Goal: Find specific page/section: Find specific page/section

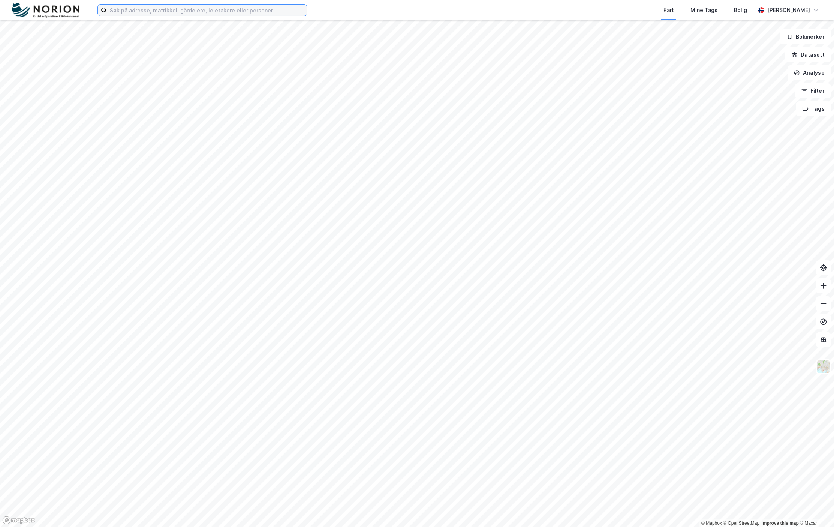
click at [237, 11] on input at bounding box center [207, 10] width 200 height 11
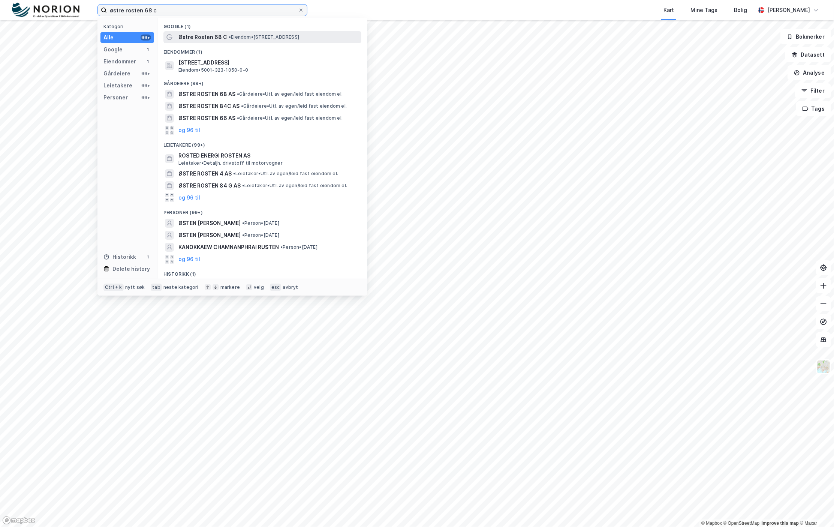
type input "østre rosten 68 c"
click at [215, 38] on span "Østre Rosten 68 C" at bounding box center [203, 37] width 49 height 9
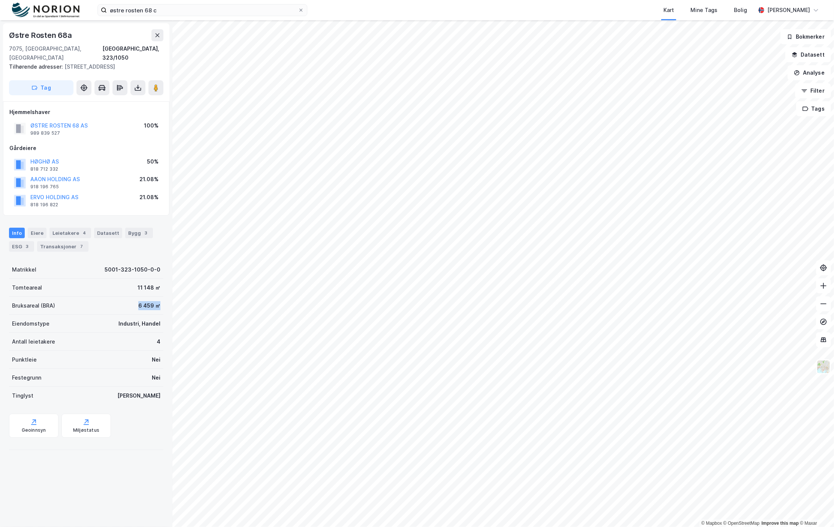
drag, startPoint x: 128, startPoint y: 294, endPoint x: 158, endPoint y: 296, distance: 30.4
click at [158, 296] on div "Østre Rosten 68a 7075, Tiller, Trøndelag Trondheim, 323/1050 Tilhørende adresse…" at bounding box center [86, 273] width 173 height 507
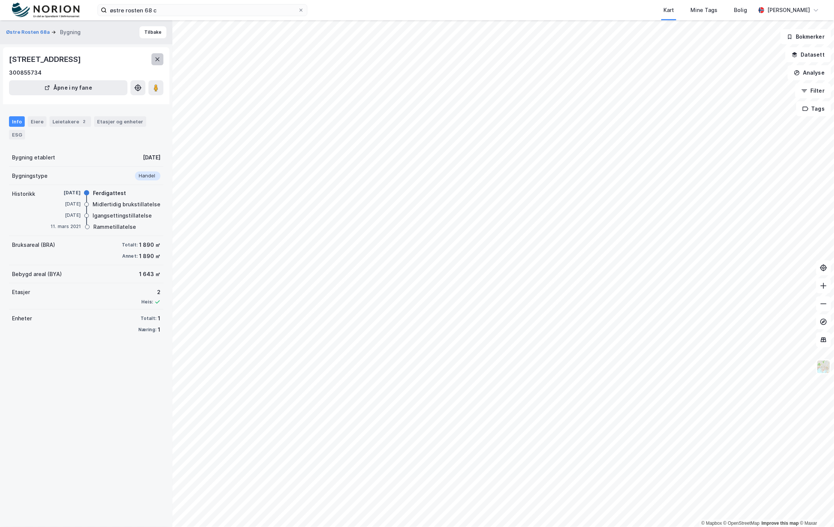
click at [155, 63] on button at bounding box center [158, 59] width 12 height 12
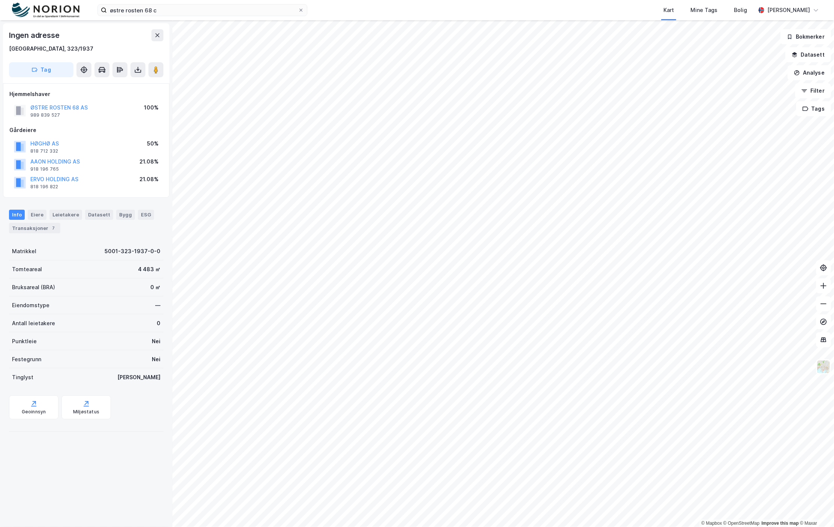
click at [148, 35] on div "Ingen adresse" at bounding box center [86, 35] width 155 height 12
click at [153, 35] on button at bounding box center [158, 35] width 12 height 12
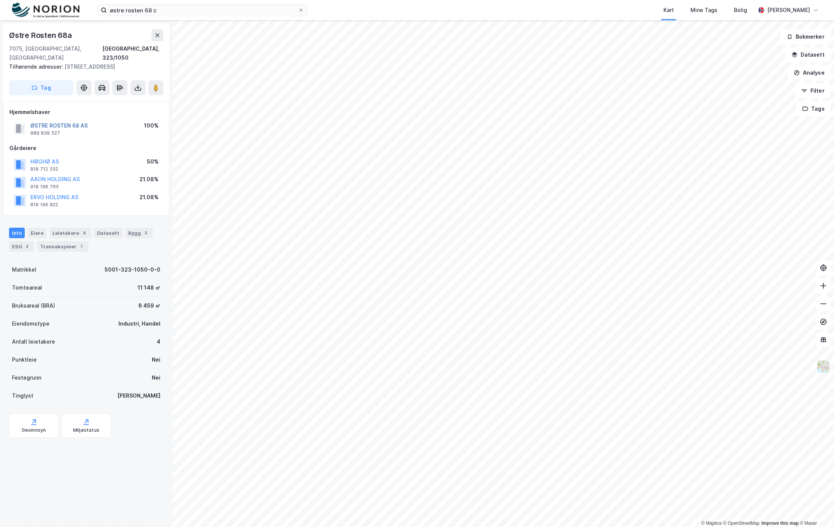
click at [0, 0] on button "ØSTRE ROSTEN 68 AS" at bounding box center [0, 0] width 0 height 0
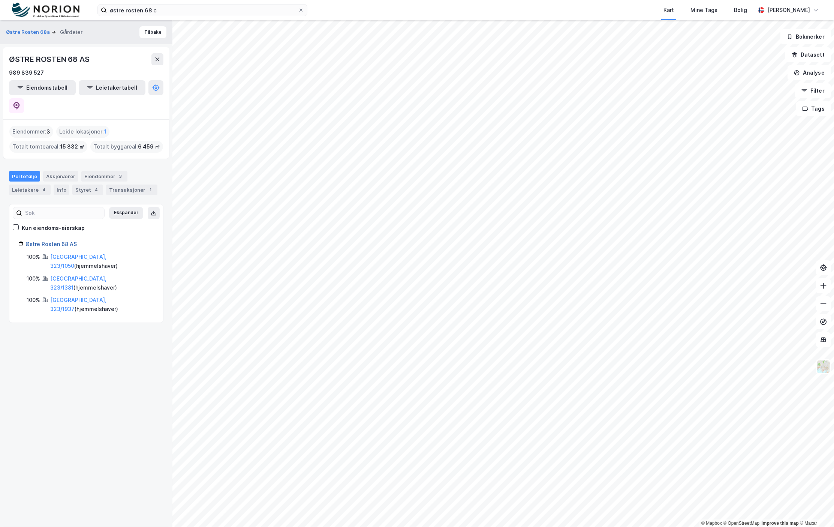
click at [50, 241] on link "Østre Rosten 68 AS" at bounding box center [51, 244] width 51 height 6
click at [24, 98] on button at bounding box center [16, 105] width 15 height 15
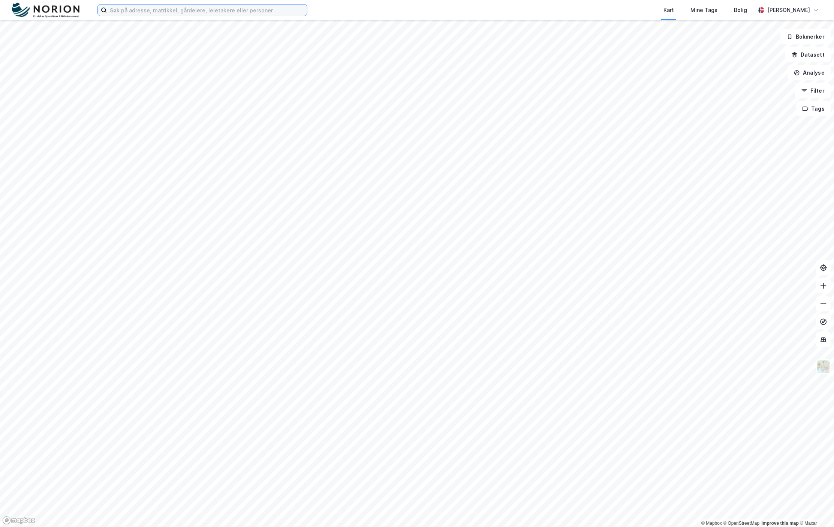
click at [153, 8] on input at bounding box center [207, 10] width 200 height 11
